Goal: Information Seeking & Learning: Learn about a topic

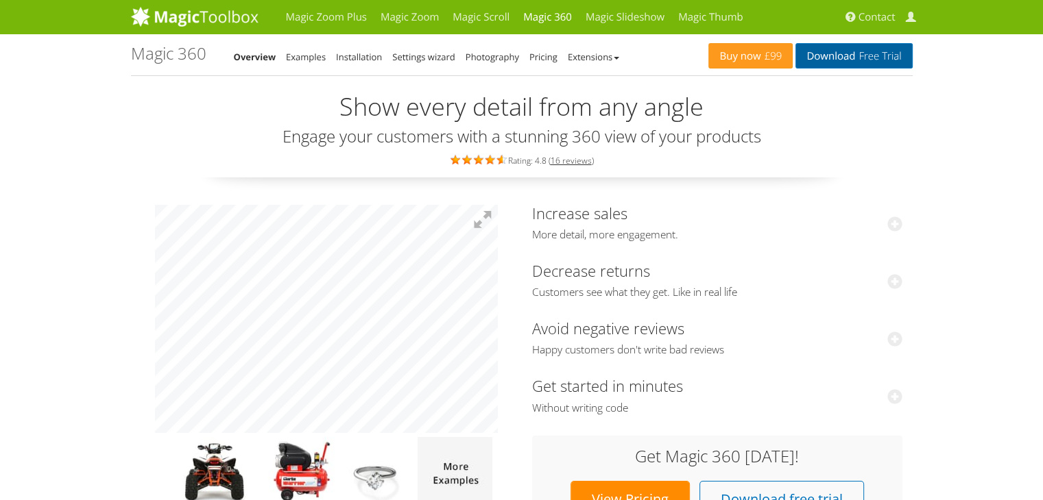
click at [871, 53] on span "Free Trial" at bounding box center [878, 56] width 46 height 11
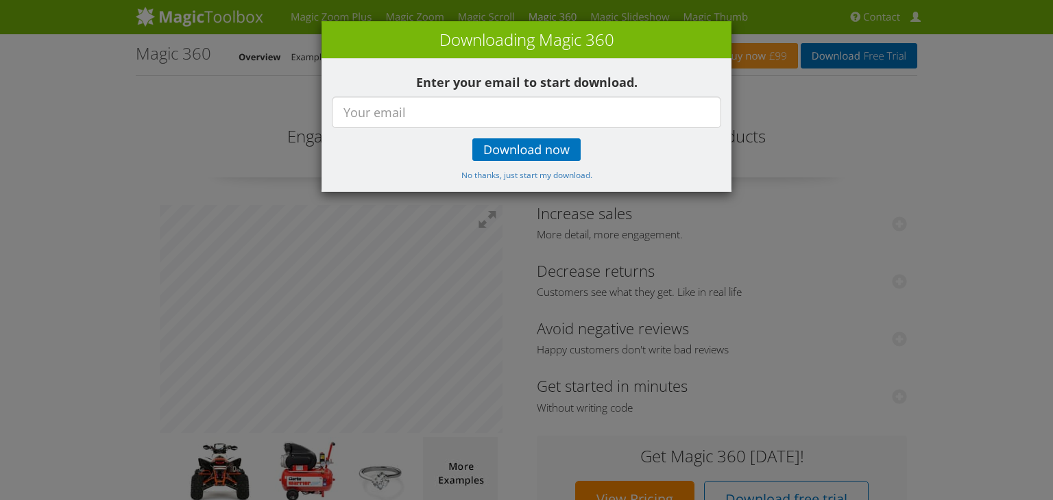
click at [765, 38] on div "× Downloading Magic 360 Enter your email to start download. Download now No tha…" at bounding box center [526, 250] width 1053 height 500
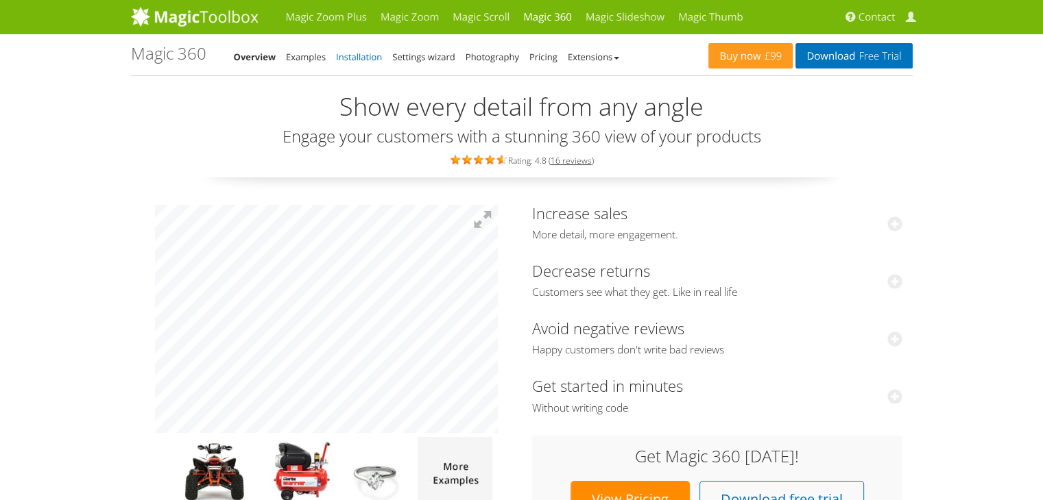
click at [351, 52] on link "Installation" at bounding box center [359, 57] width 46 height 12
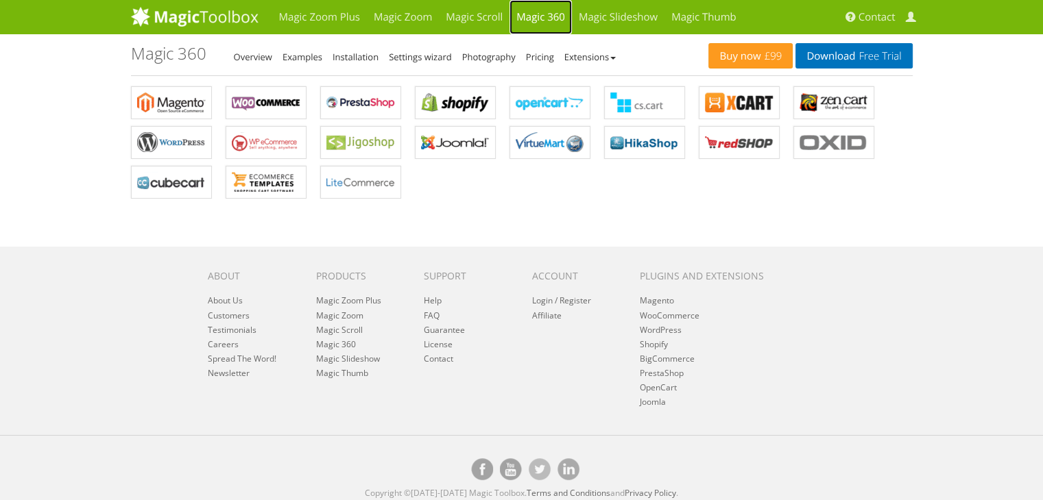
click at [538, 14] on link "Magic 360" at bounding box center [540, 17] width 62 height 34
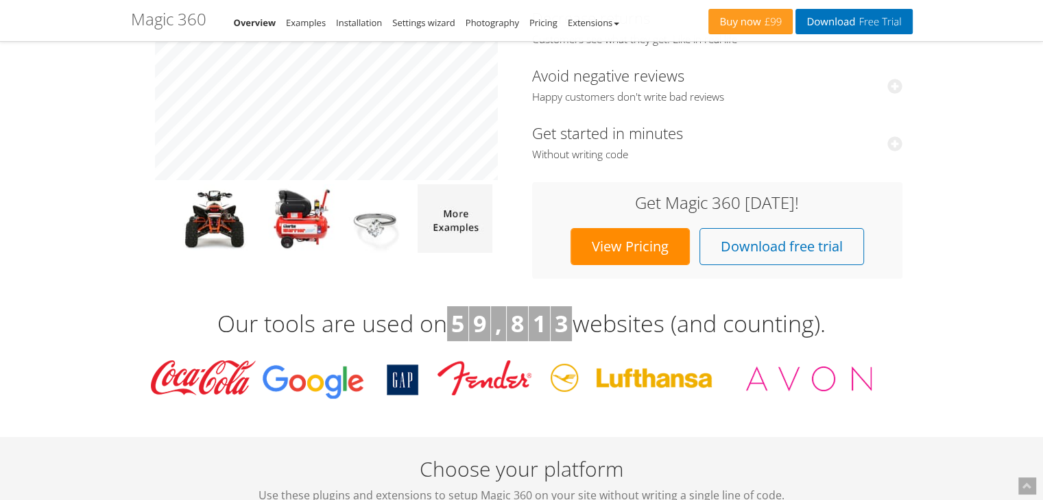
scroll to position [274, 0]
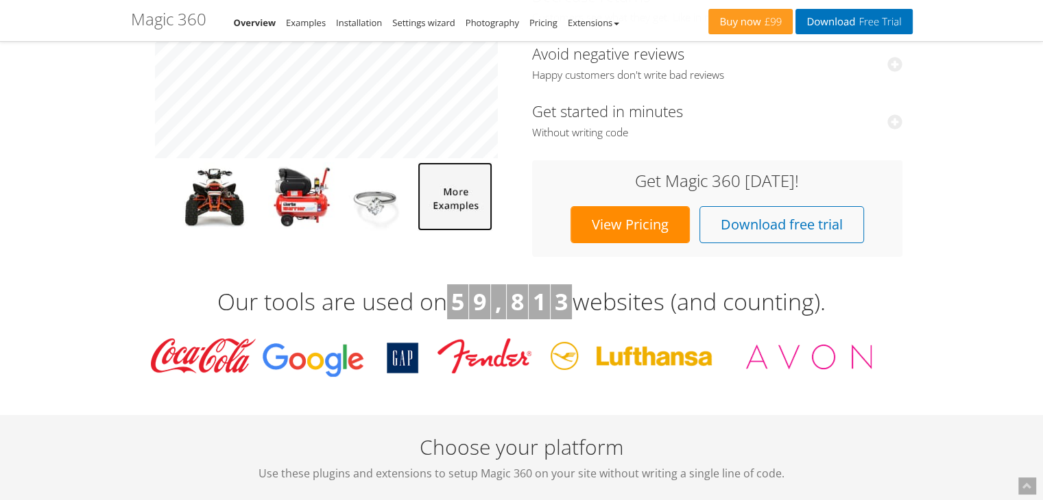
click at [461, 206] on img at bounding box center [455, 196] width 75 height 69
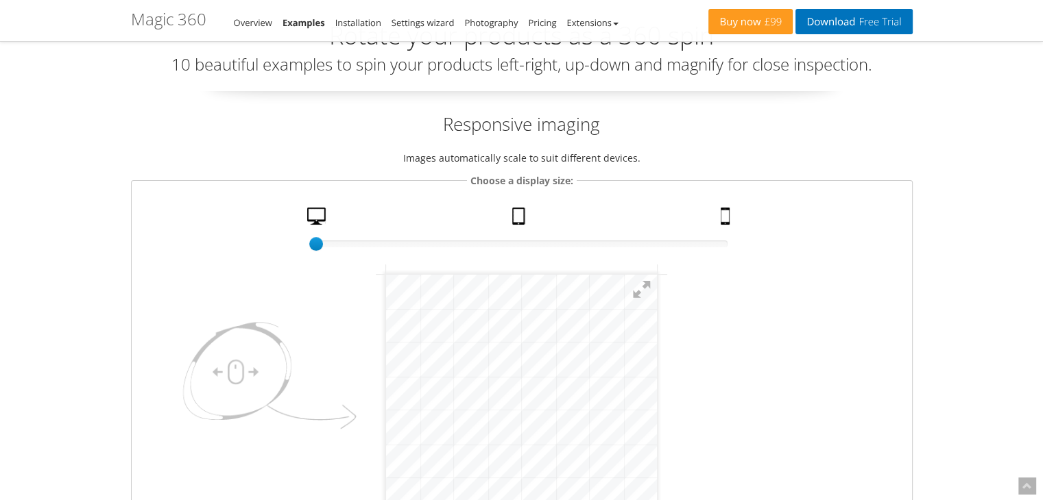
scroll to position [69, 0]
drag, startPoint x: 316, startPoint y: 242, endPoint x: 524, endPoint y: 244, distance: 207.7
click at [524, 244] on div at bounding box center [524, 246] width 14 height 14
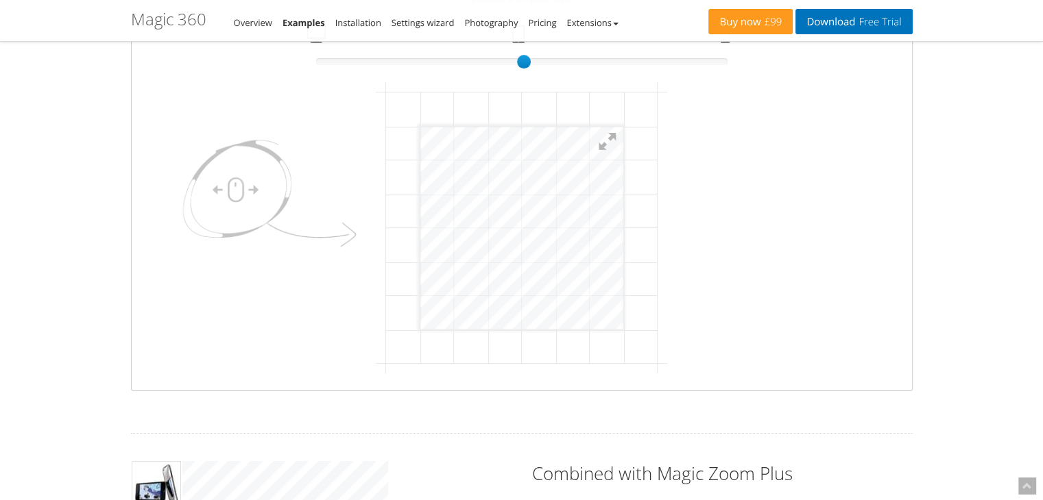
scroll to position [274, 0]
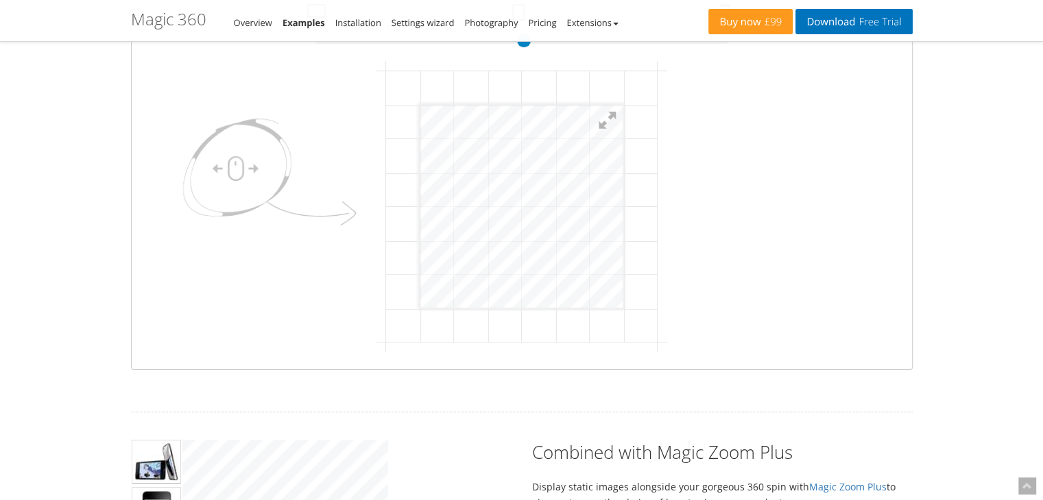
click html "mgctlbxN$M360 mgctlbxV$4.6.13 mgctlbxL$M"
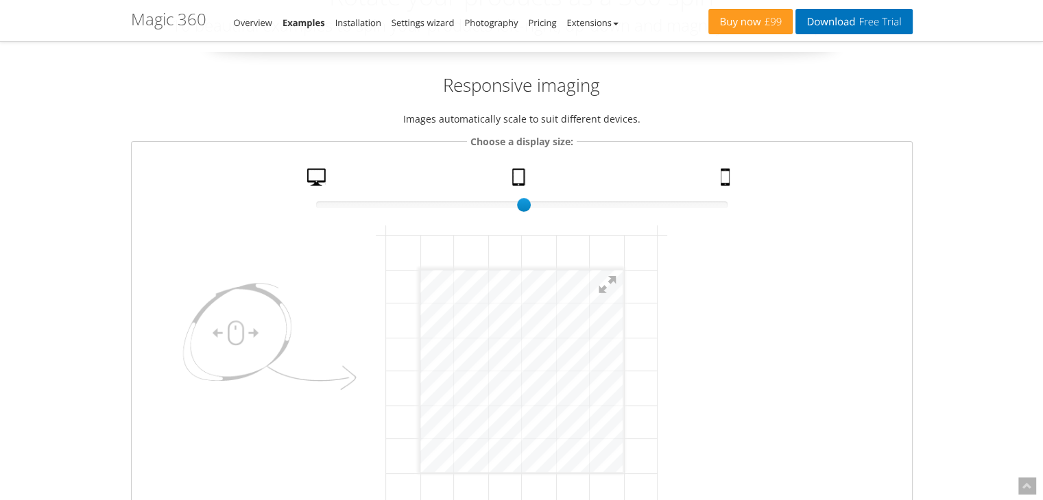
scroll to position [69, 0]
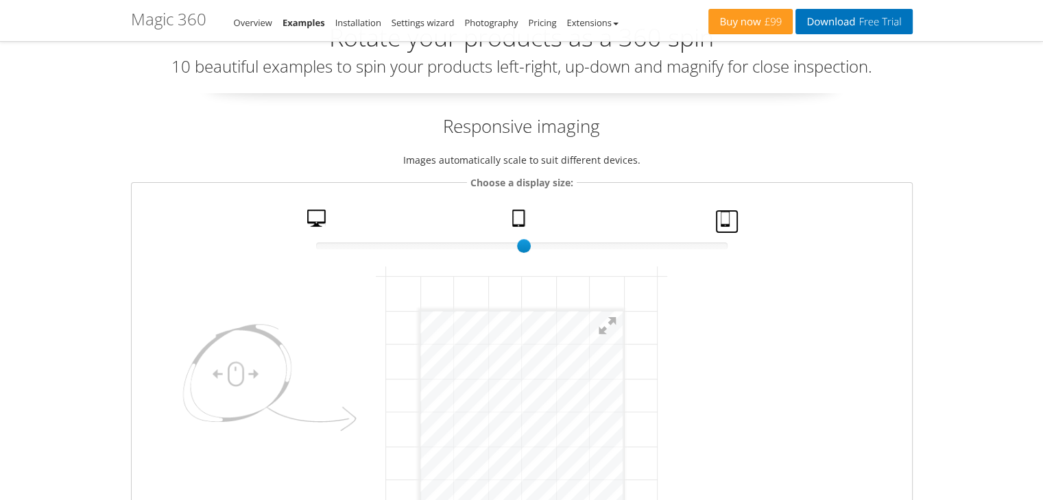
click at [716, 210] on link "Mobile" at bounding box center [726, 222] width 23 height 24
click html "mgctlbxN$M360 mgctlbxV$4.6.13 mgctlbxL$M"
click at [322, 226] on link "Desktop" at bounding box center [318, 222] width 33 height 24
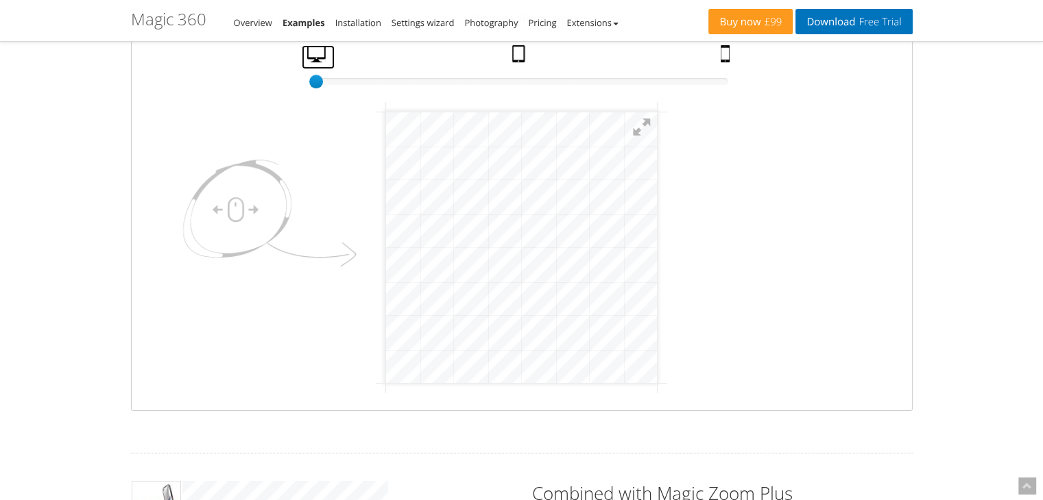
scroll to position [274, 0]
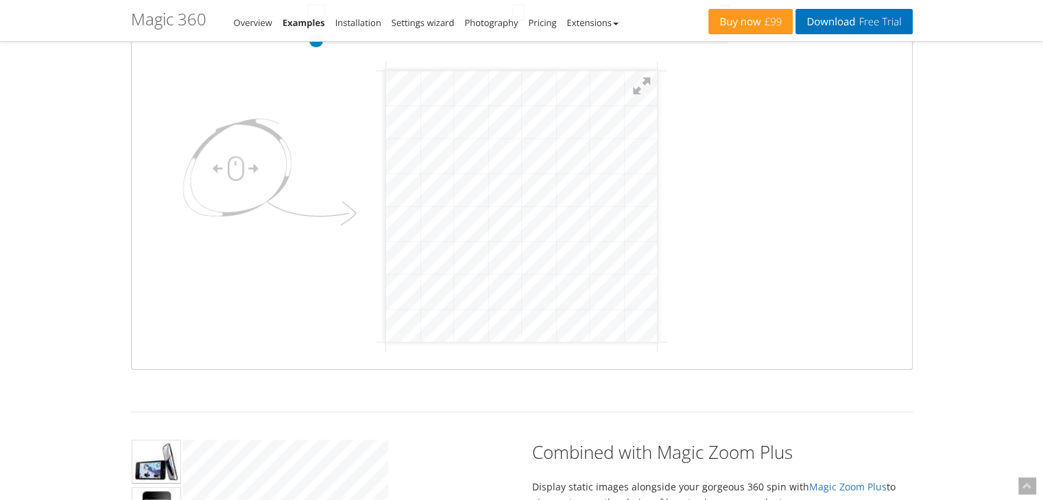
click html "mgctlbxN$M360 mgctlbxV$4.6.13 mgctlbxL$M"
